Goal: Task Accomplishment & Management: Manage account settings

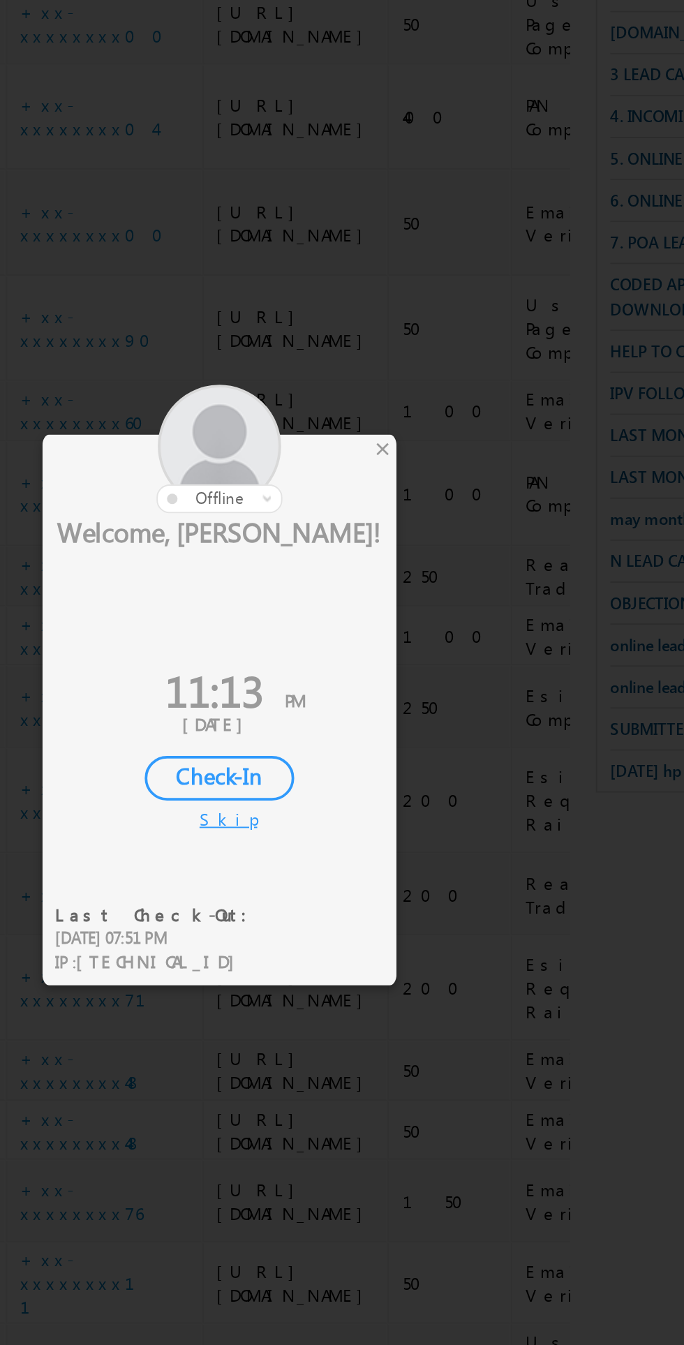
click at [409, 574] on div at bounding box center [316, 573] width 189 height 68
click at [408, 566] on div "×" at bounding box center [403, 573] width 15 height 15
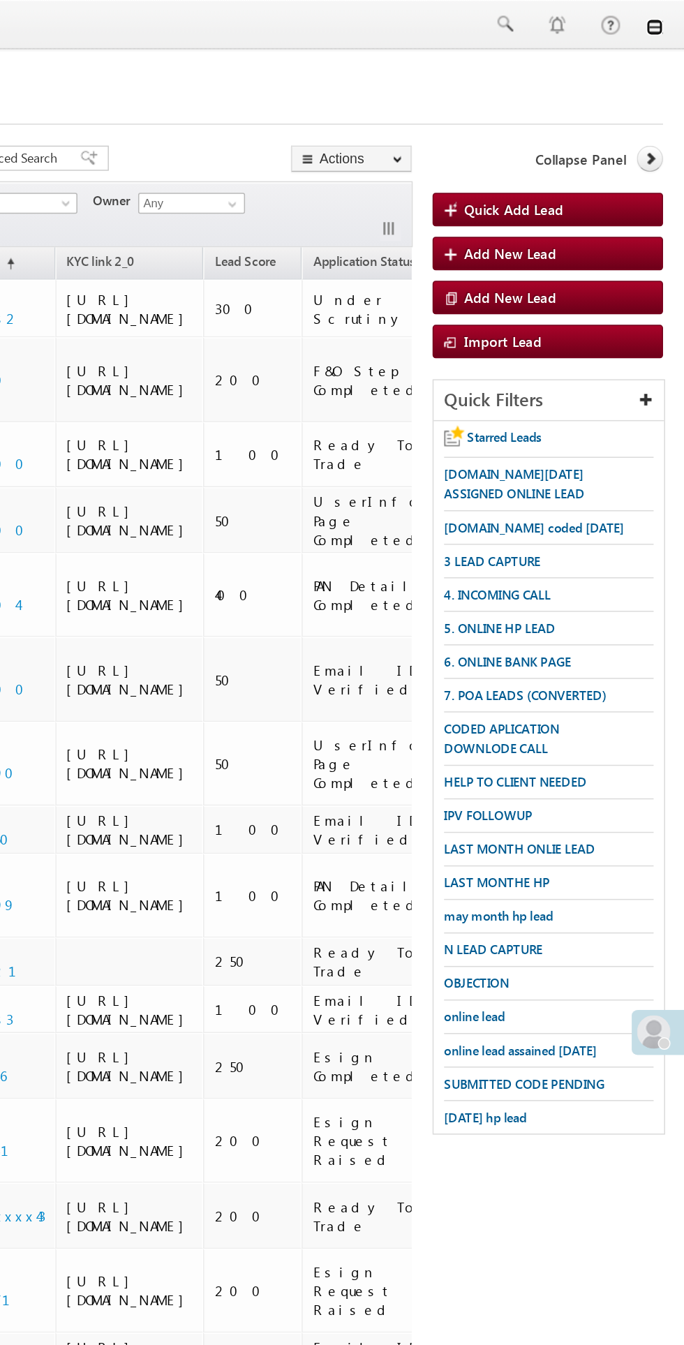
click at [665, 18] on link at bounding box center [664, 18] width 11 height 11
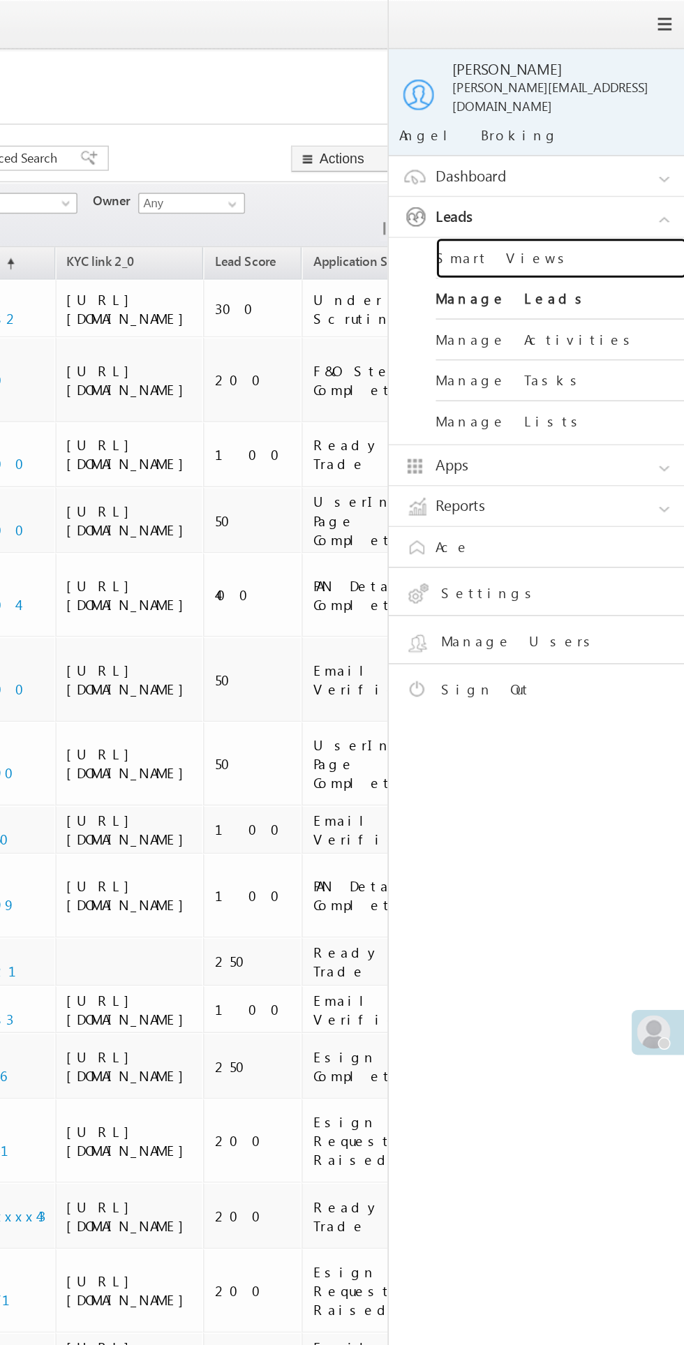
click at [589, 162] on link "Smart Views" at bounding box center [603, 171] width 168 height 27
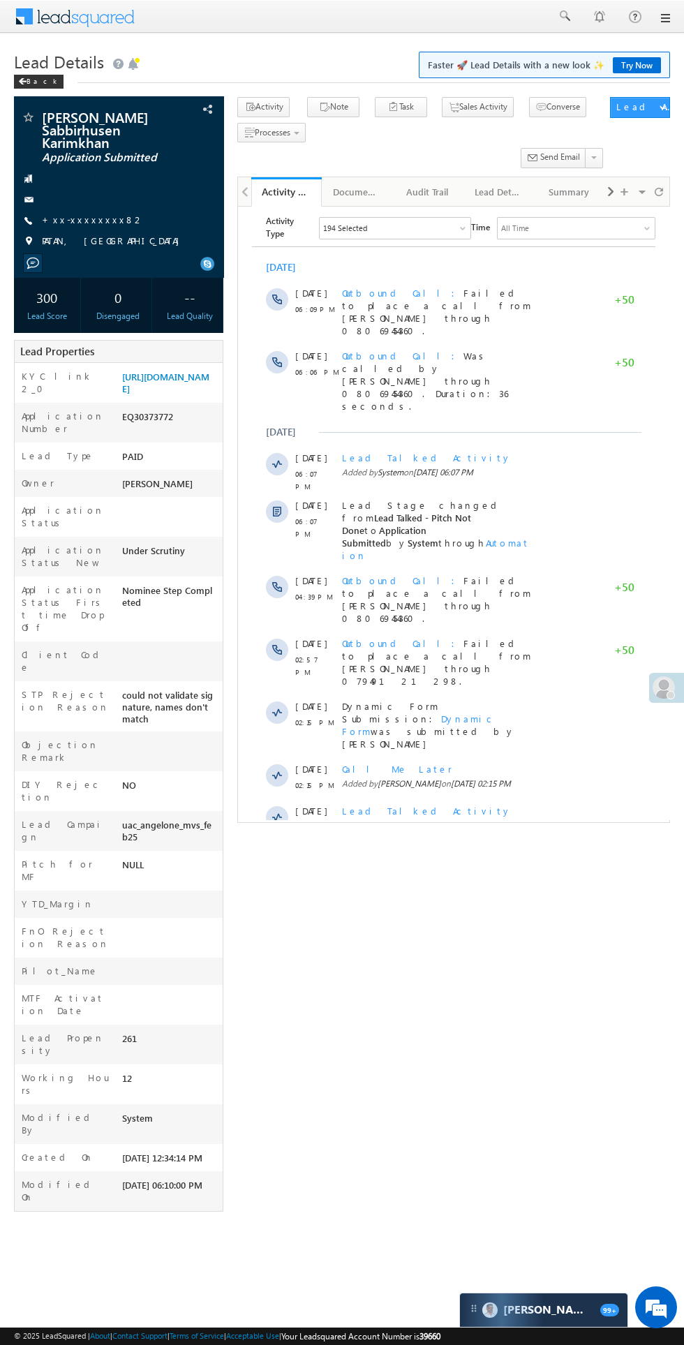
click at [599, 16] on div at bounding box center [599, 16] width 14 height 14
click at [568, 22] on span at bounding box center [564, 16] width 14 height 14
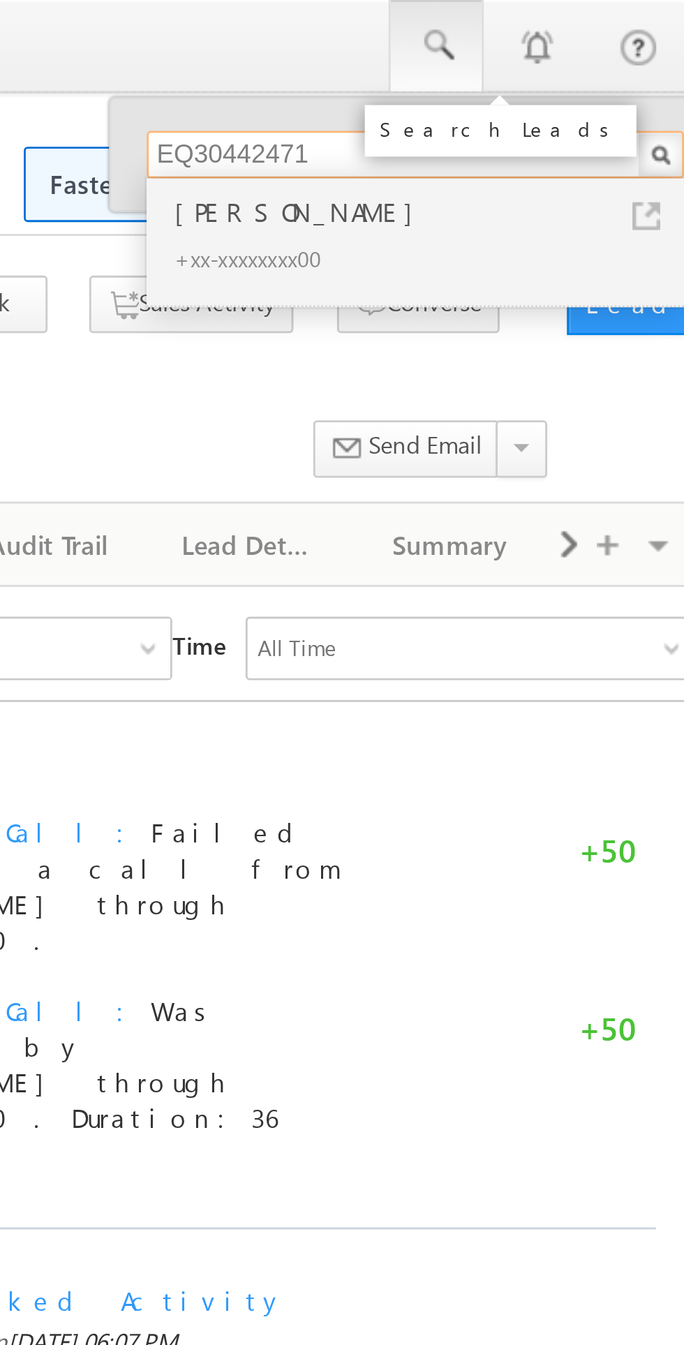
type input "EQ30442471"
click at [522, 77] on div "Mahendra sorathiya" at bounding box center [562, 74] width 187 height 15
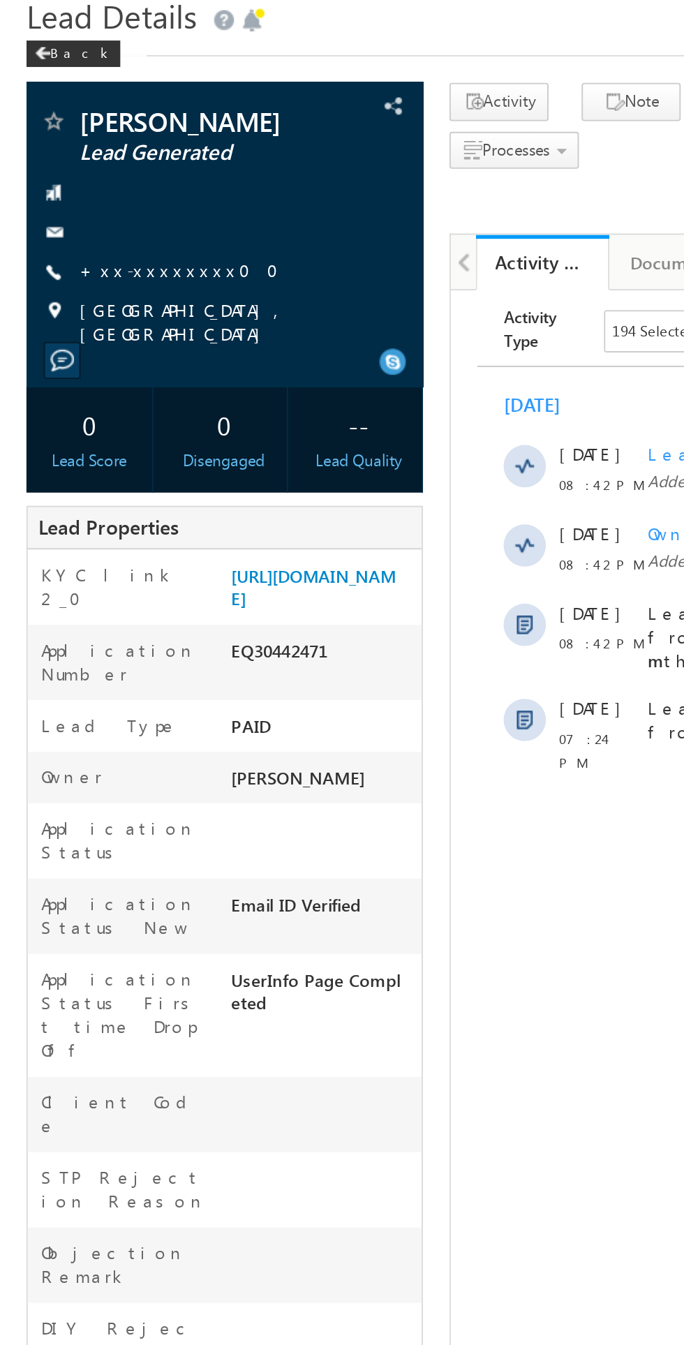
click at [94, 194] on link "+xx-xxxxxxxx00" at bounding box center [99, 196] width 114 height 12
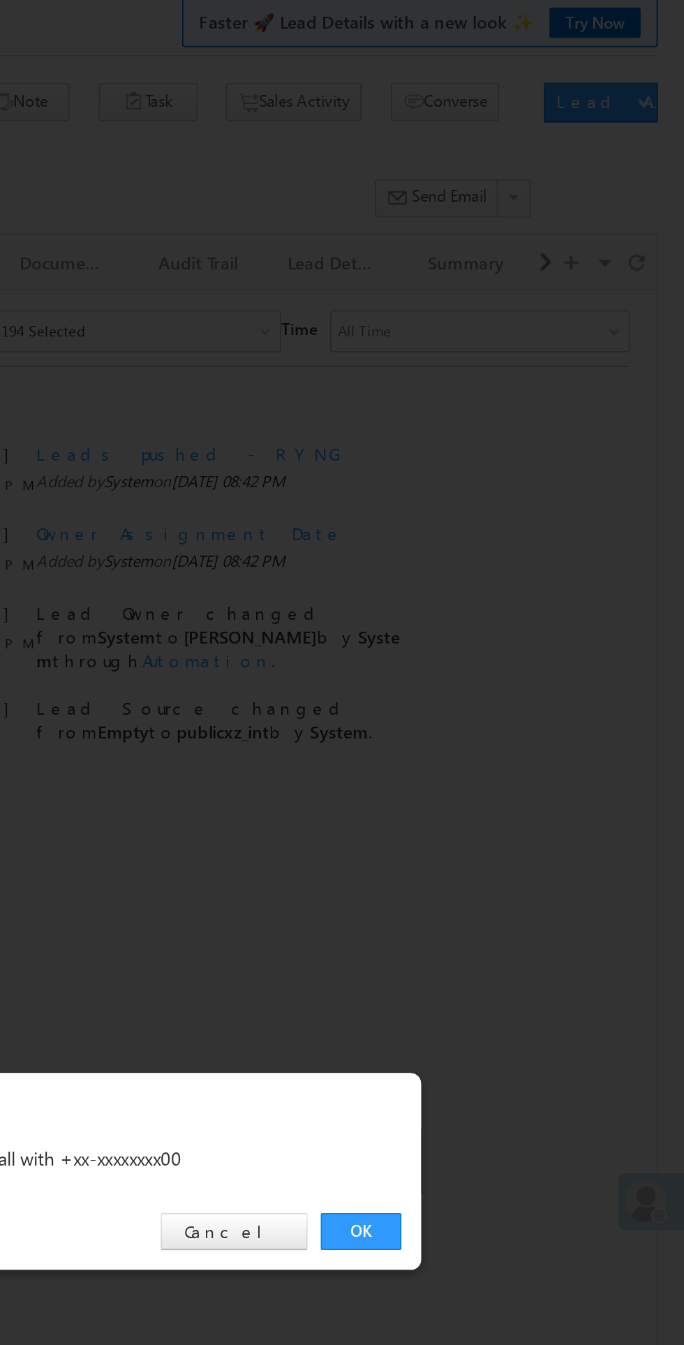
click at [522, 702] on link "OK" at bounding box center [513, 704] width 43 height 20
